Goal: Task Accomplishment & Management: Manage account settings

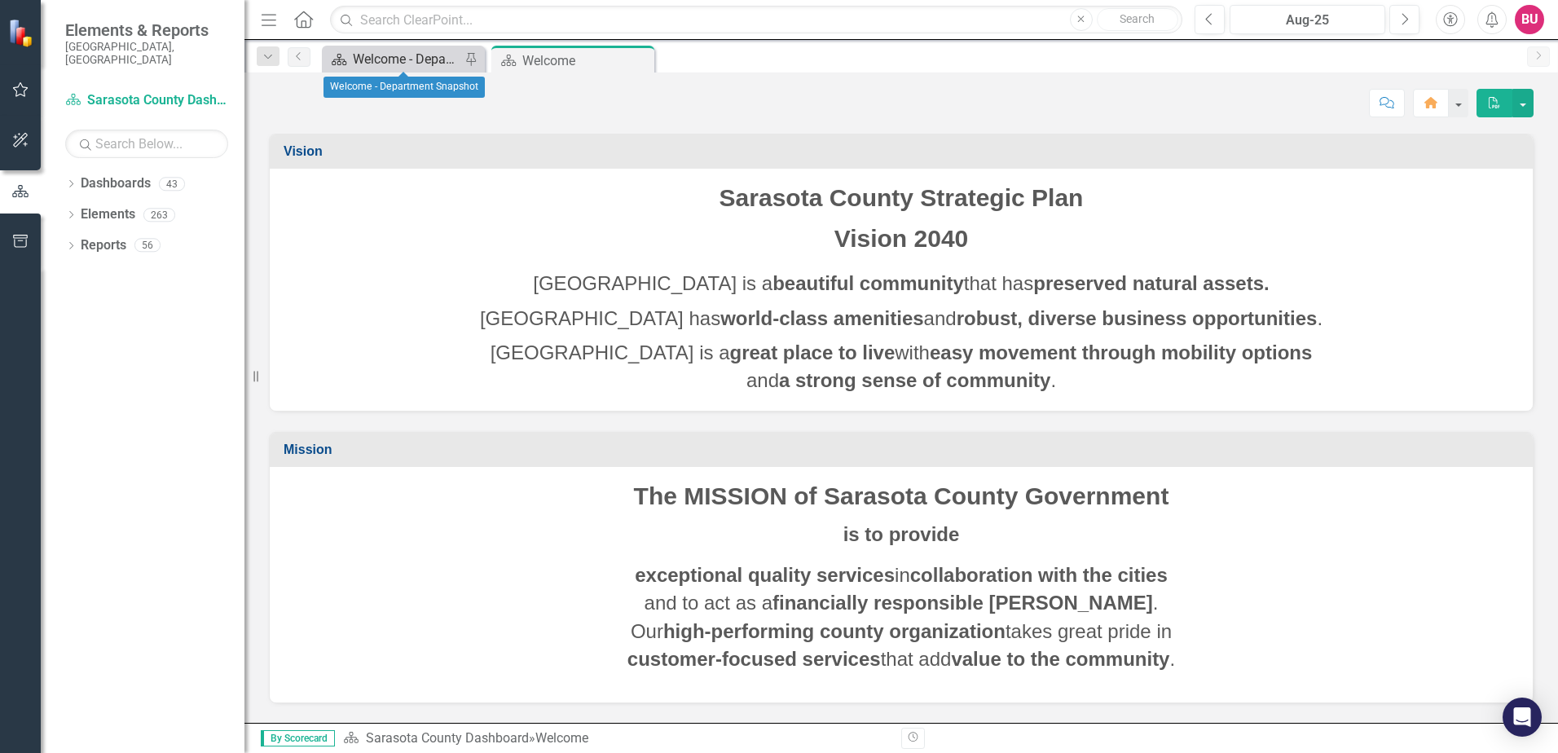
click at [385, 64] on div "Welcome - Department Snapshot" at bounding box center [407, 59] width 108 height 20
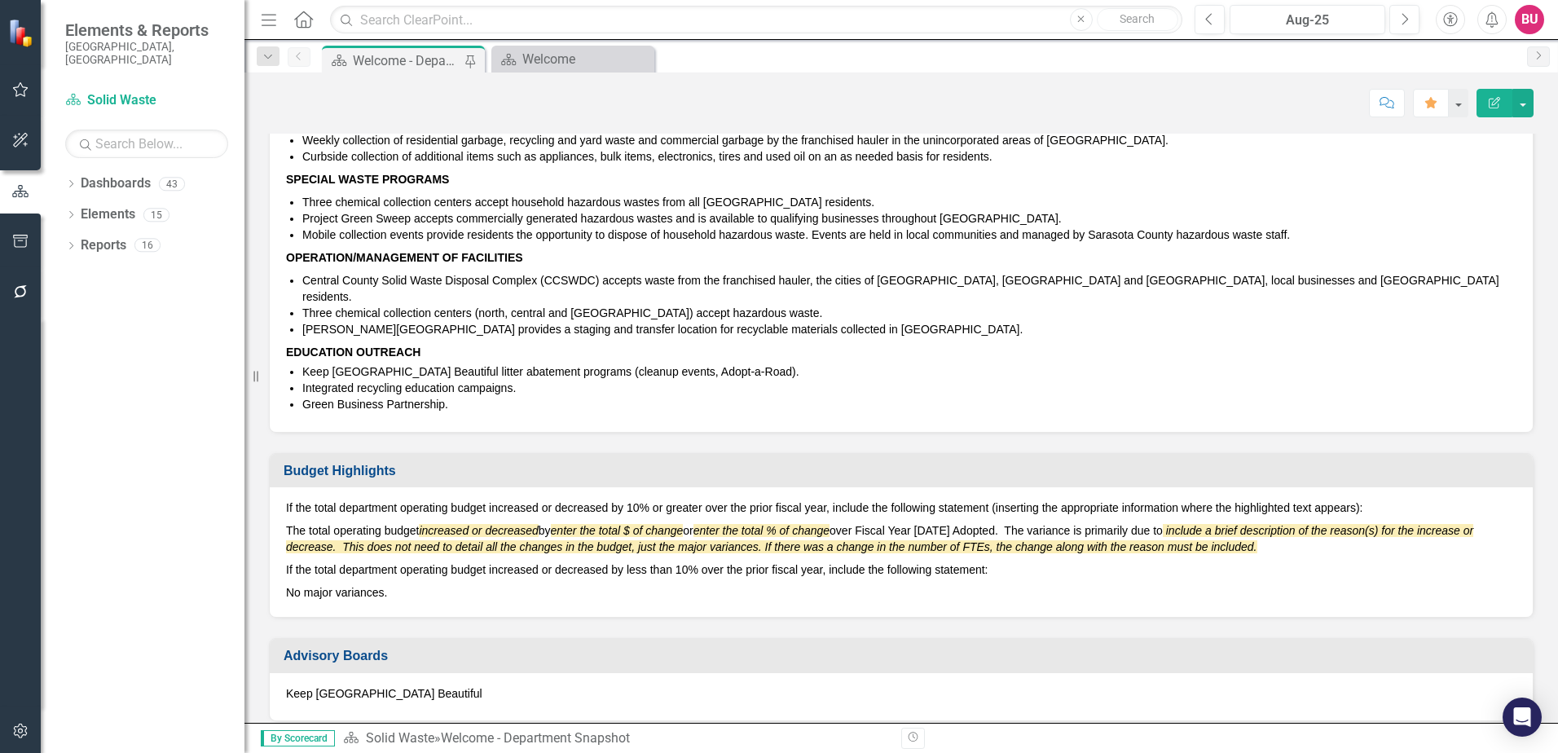
scroll to position [326, 0]
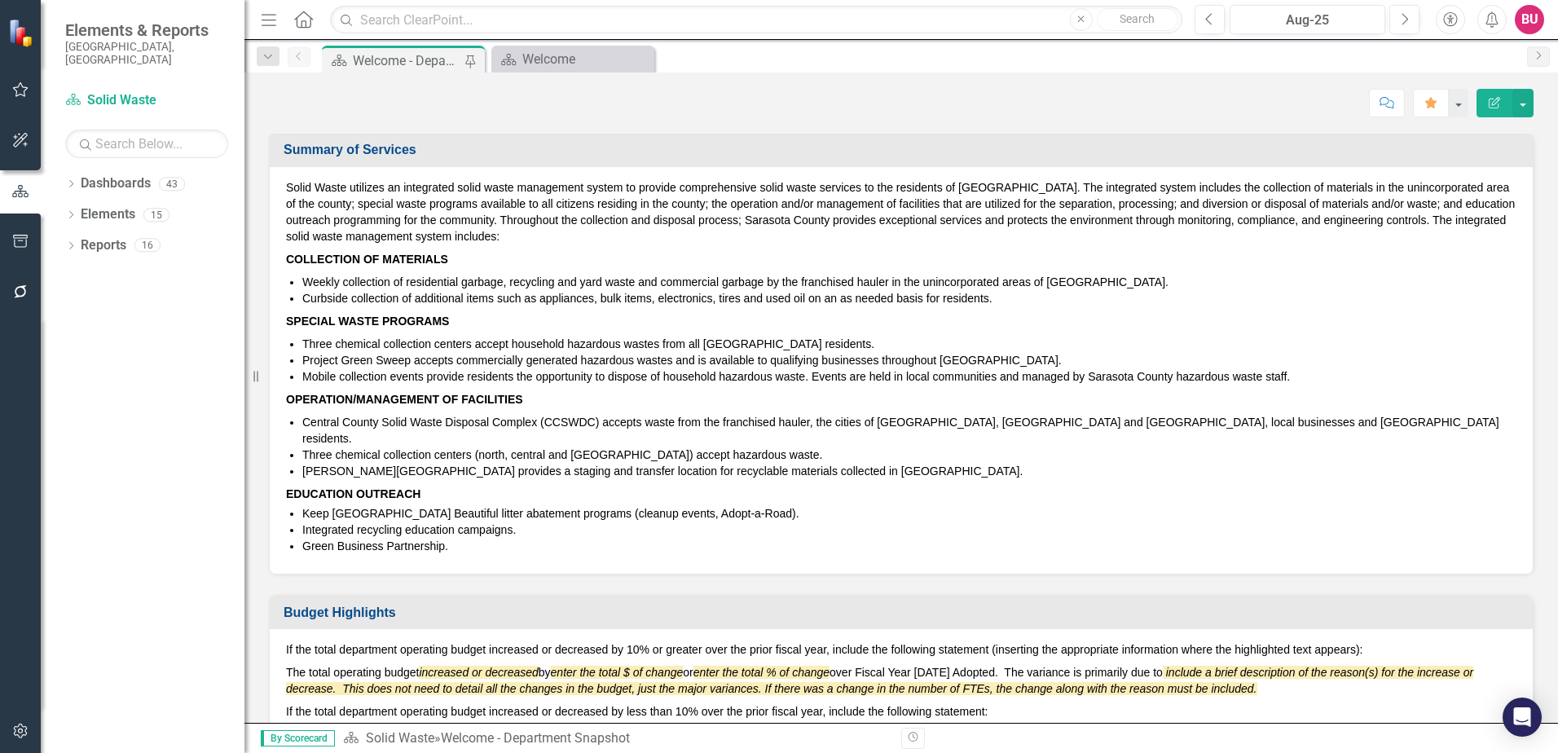
click at [463, 296] on li "Curbside collection of additional items such as appliances, bulk items, electro…" at bounding box center [909, 298] width 1214 height 16
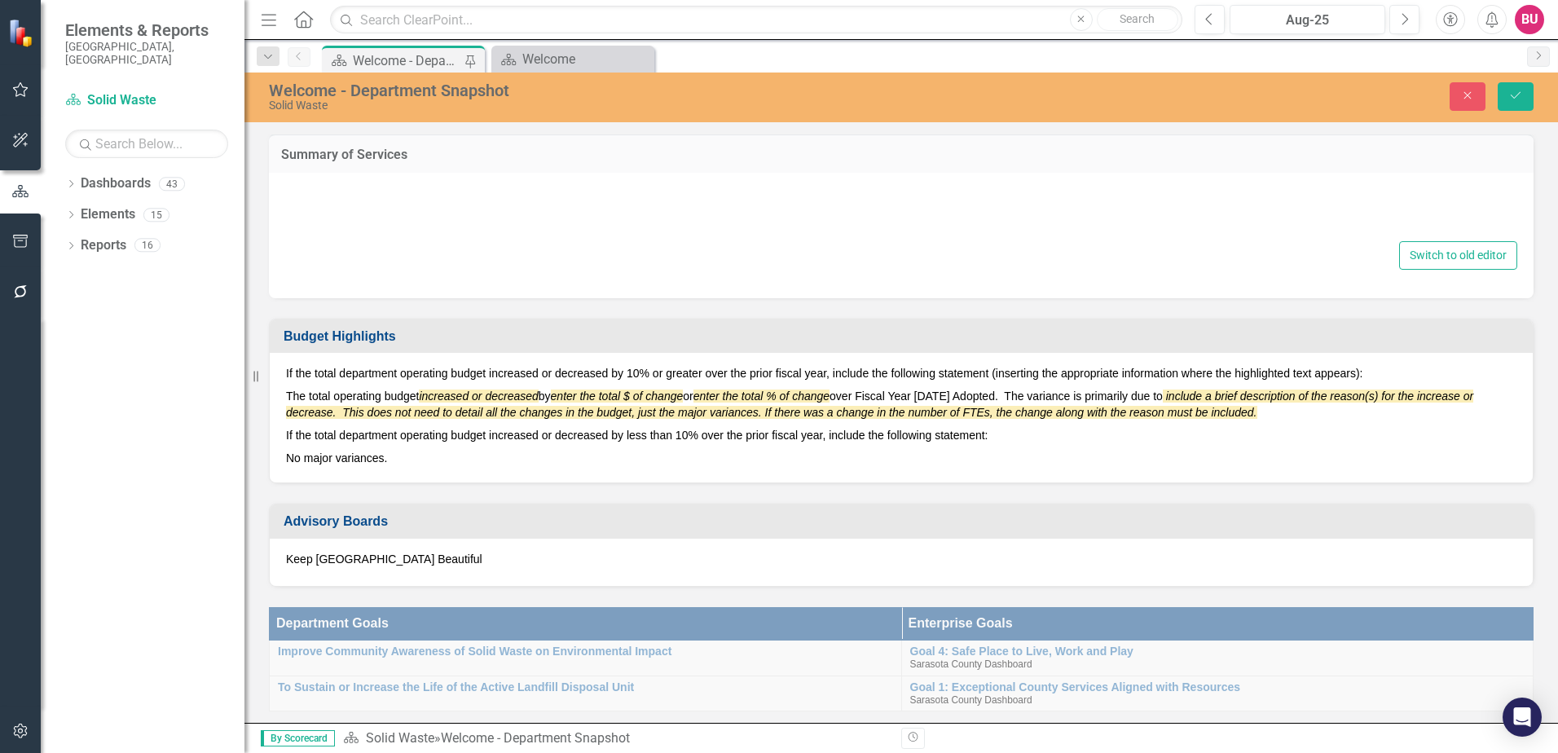
type textarea "<p>Solid Waste utilizes an integrated solid waste management system to provide …"
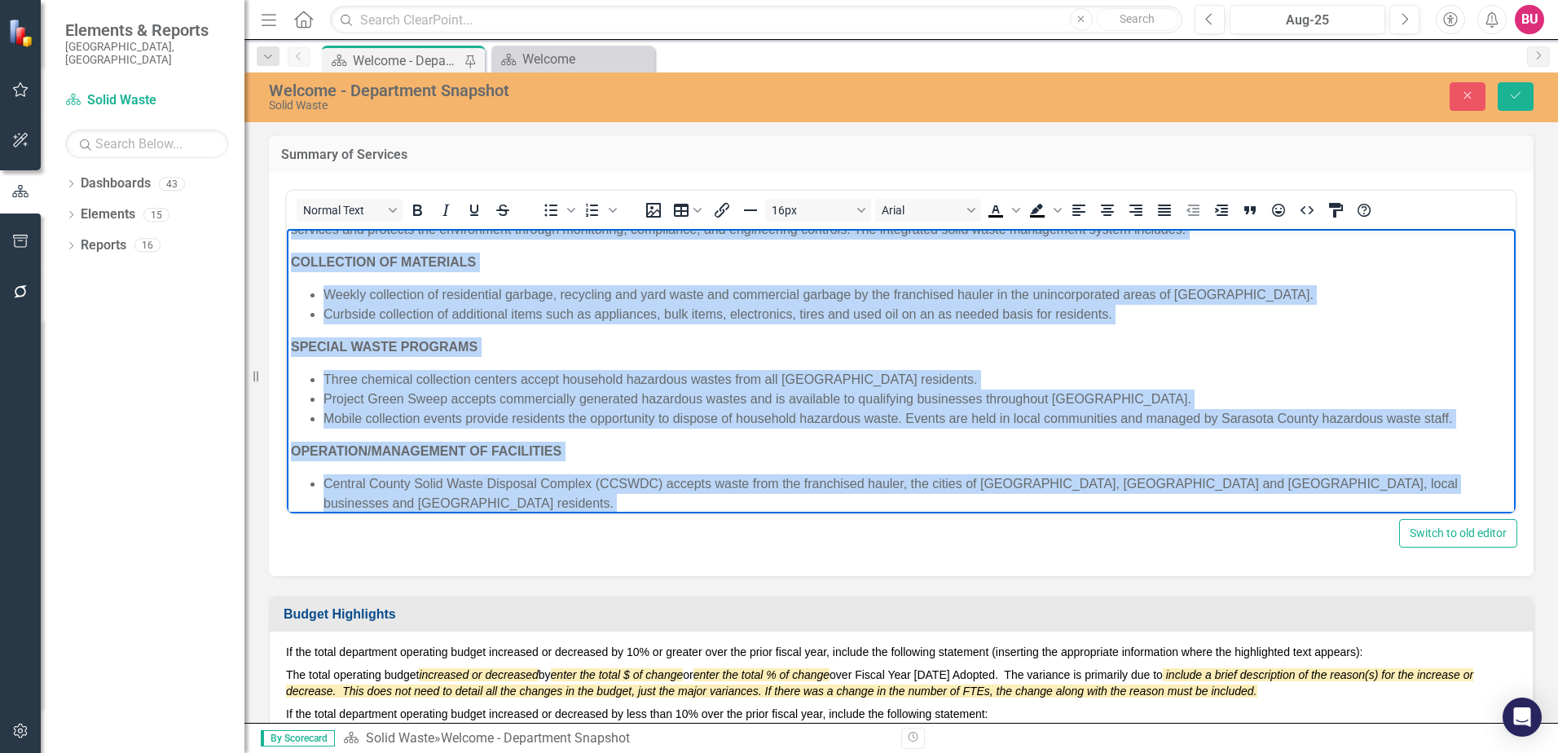
scroll to position [213, 0]
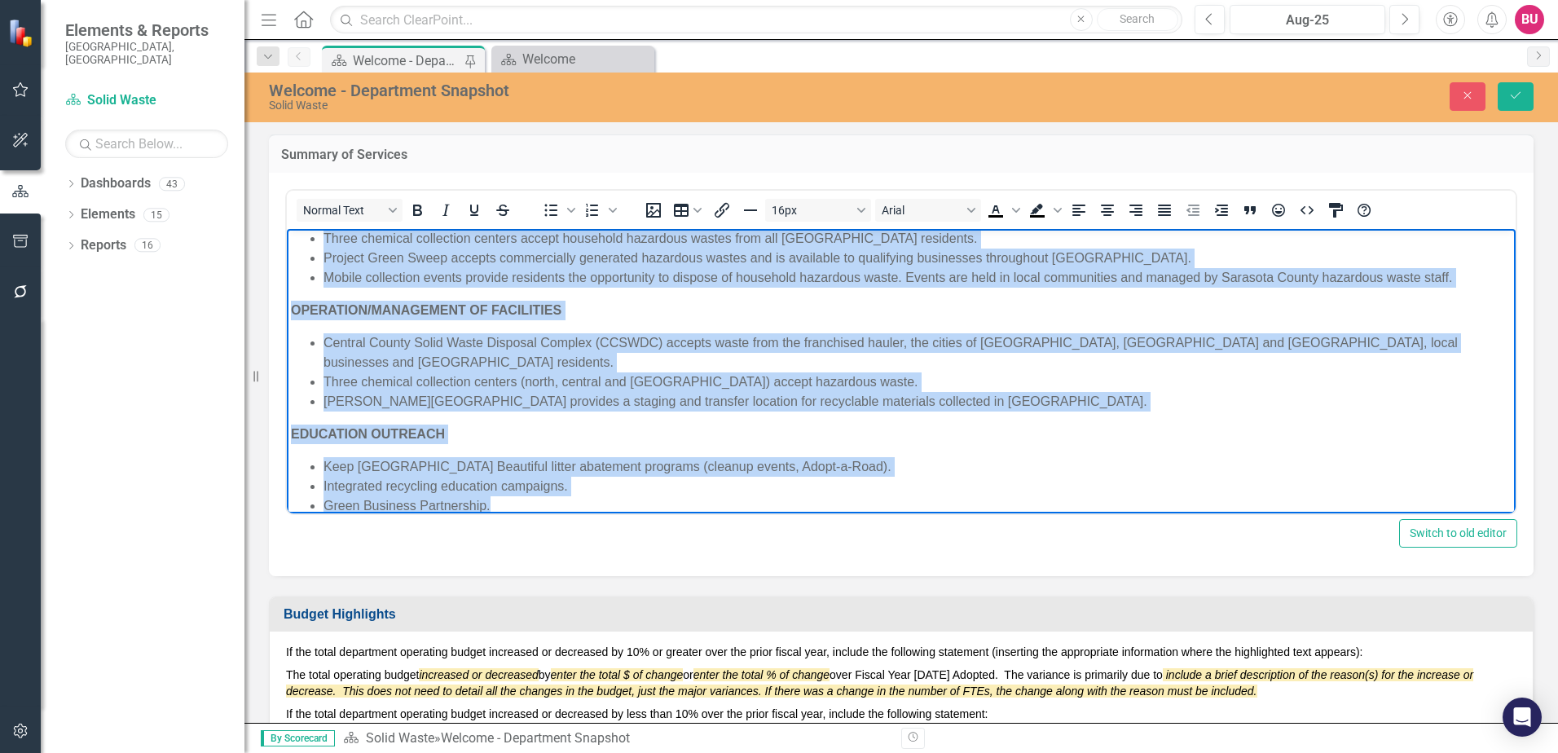
drag, startPoint x: 293, startPoint y: 241, endPoint x: 1215, endPoint y: 501, distance: 958.4
click at [1215, 501] on body "Solid Waste utilizes an integrated solid waste management system to provide com…" at bounding box center [901, 274] width 1229 height 517
copy body "Solid Waste utilizes an integrated solid waste management system to provide com…"
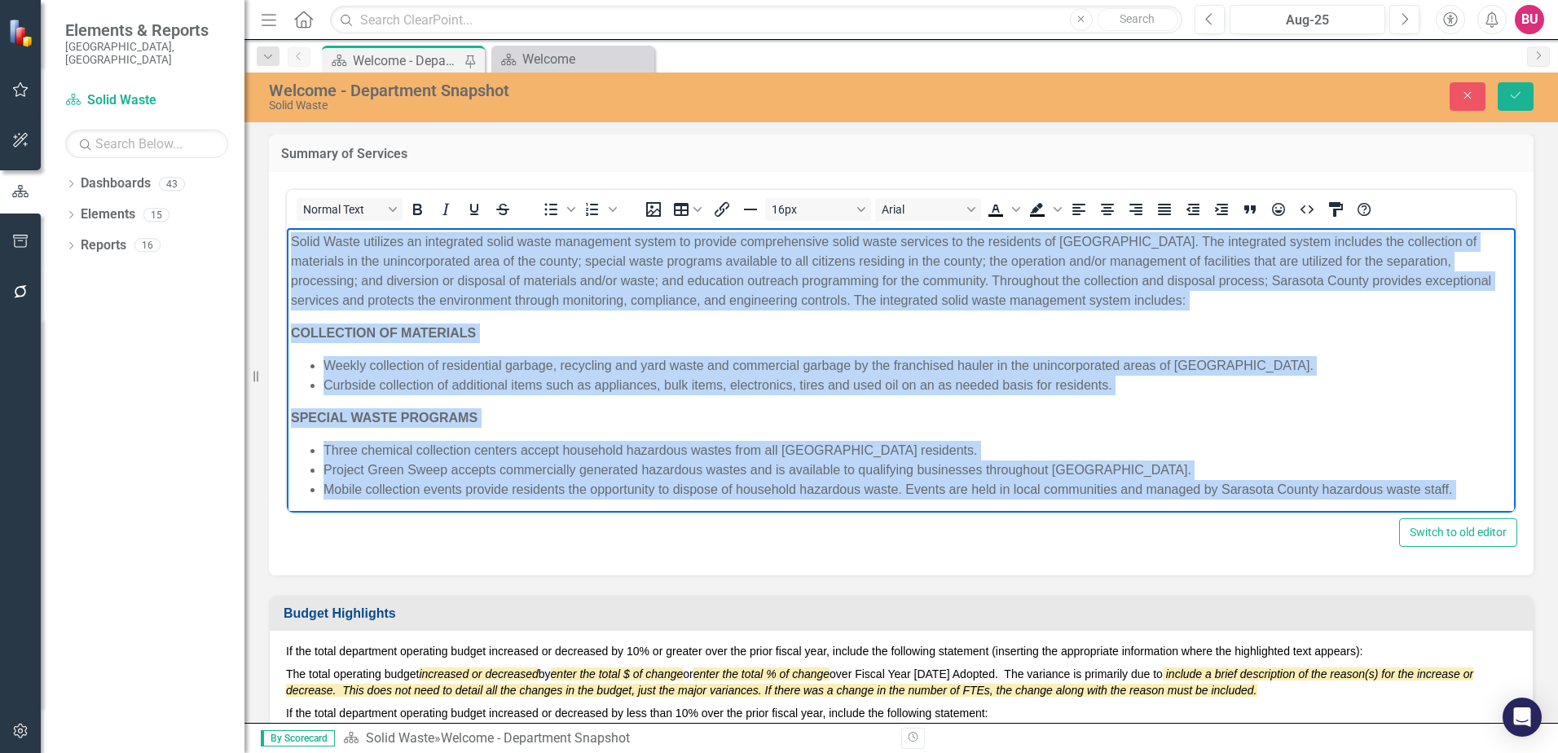
scroll to position [326, 0]
click at [539, 292] on p "Solid Waste utilizes an integrated solid waste management system to provide com…" at bounding box center [901, 272] width 1221 height 78
